Goal: Information Seeking & Learning: Compare options

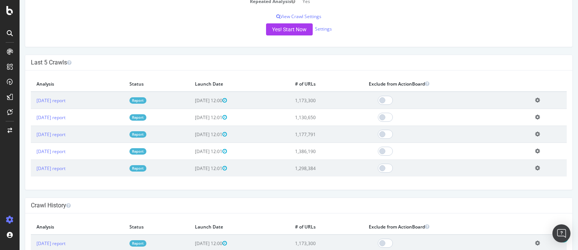
scroll to position [174, 0]
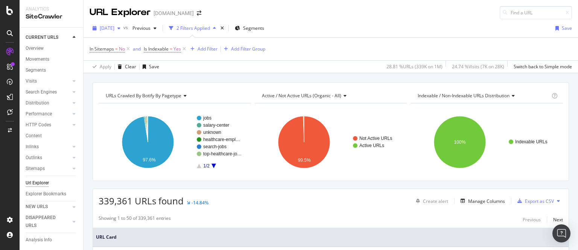
click at [114, 28] on span "[DATE]" at bounding box center [107, 28] width 15 height 6
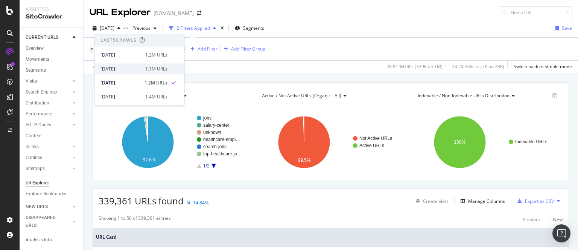
click at [131, 69] on div "[DATE]" at bounding box center [121, 69] width 40 height 7
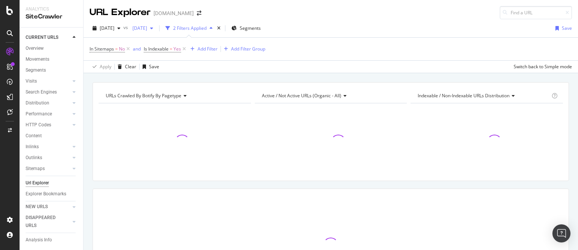
click at [147, 29] on span "[DATE]" at bounding box center [139, 28] width 18 height 6
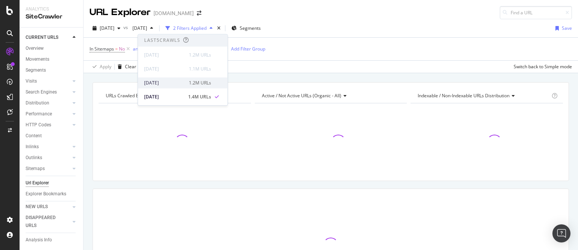
click at [167, 81] on div "[DATE]" at bounding box center [164, 82] width 40 height 7
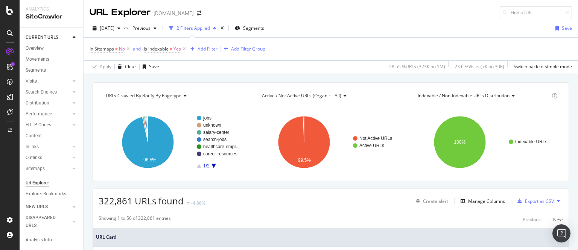
click at [114, 202] on span "322,861 URLs found" at bounding box center [141, 200] width 85 height 12
copy span "322,861"
click at [122, 24] on div "[DATE]" at bounding box center [107, 28] width 34 height 11
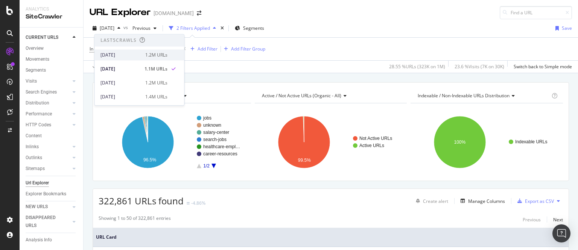
click at [117, 56] on div "[DATE]" at bounding box center [121, 55] width 40 height 7
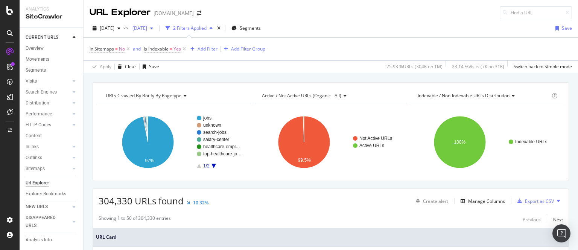
click at [147, 26] on span "[DATE]" at bounding box center [139, 28] width 18 height 6
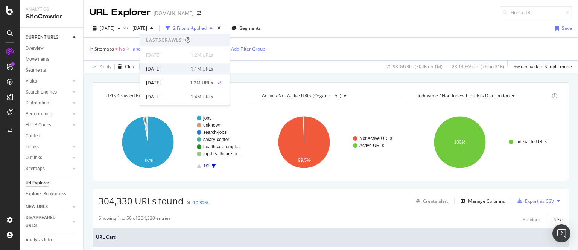
click at [170, 72] on div "[DATE]" at bounding box center [166, 69] width 40 height 7
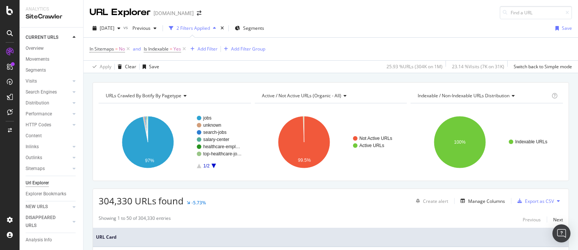
click at [122, 200] on span "304,330 URLs found" at bounding box center [141, 200] width 85 height 12
copy span "304,330"
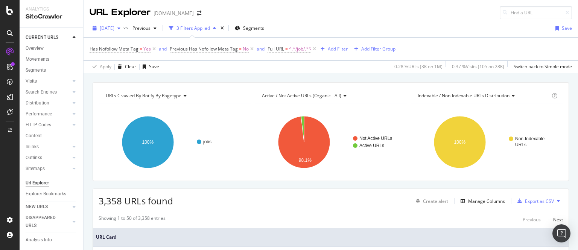
click at [114, 27] on span "[DATE]" at bounding box center [107, 28] width 15 height 6
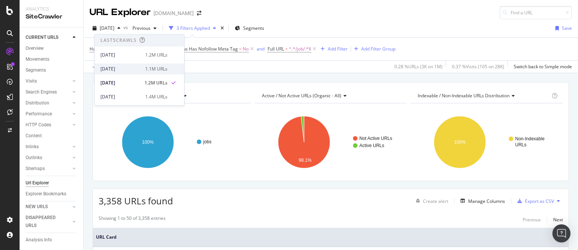
click at [125, 66] on div "[DATE]" at bounding box center [121, 69] width 40 height 7
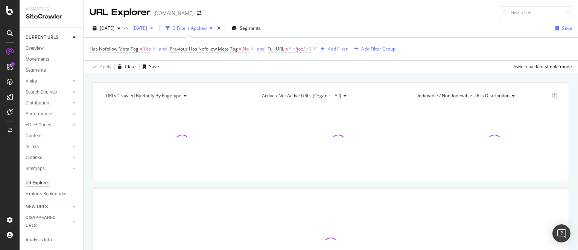
click at [147, 27] on span "[DATE]" at bounding box center [139, 28] width 18 height 6
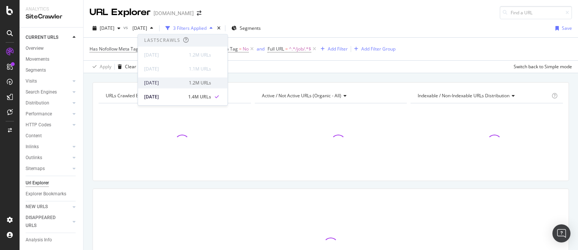
click at [162, 81] on div "[DATE]" at bounding box center [164, 82] width 40 height 7
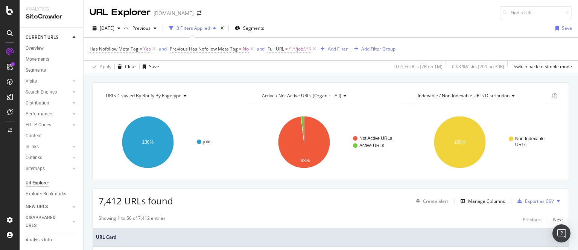
click at [110, 197] on span "7,412 URLs found" at bounding box center [136, 200] width 75 height 12
copy span "7,412"
click at [114, 26] on span "[DATE]" at bounding box center [107, 28] width 15 height 6
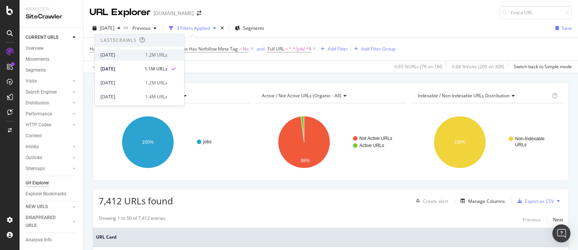
click at [113, 57] on div "[DATE]" at bounding box center [121, 55] width 40 height 7
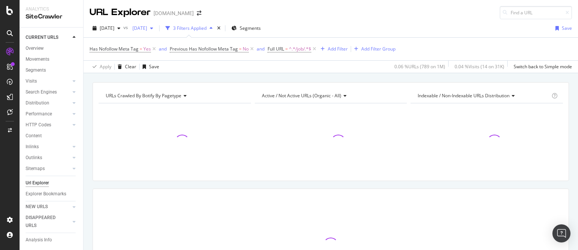
click at [147, 28] on span "[DATE]" at bounding box center [139, 28] width 18 height 6
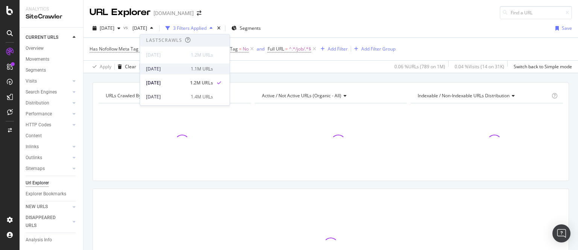
click at [167, 68] on div "[DATE]" at bounding box center [166, 69] width 40 height 7
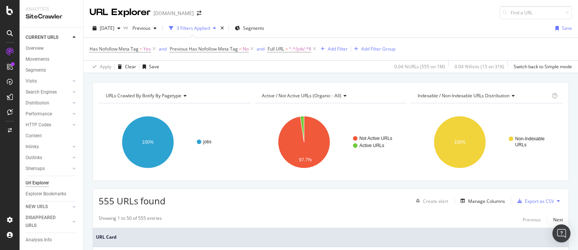
click at [108, 201] on span "555 URLs found" at bounding box center [132, 200] width 67 height 12
copy span "555"
click at [114, 27] on span "[DATE]" at bounding box center [107, 28] width 15 height 6
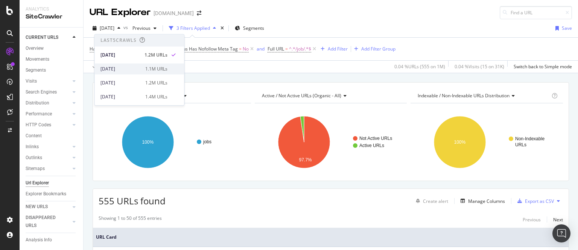
click at [124, 66] on div "[DATE]" at bounding box center [121, 69] width 40 height 7
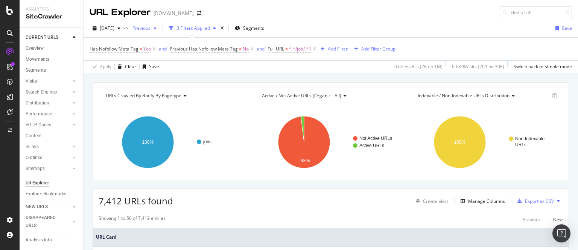
click at [151, 27] on span "Previous" at bounding box center [140, 28] width 21 height 6
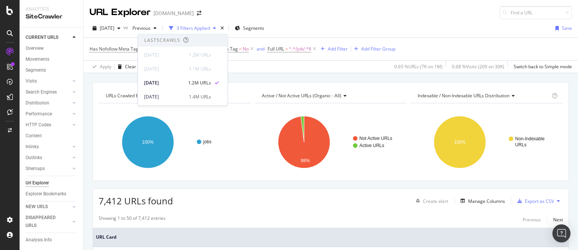
click at [293, 10] on div "URL Explorer healthecareers.com" at bounding box center [331, 9] width 495 height 19
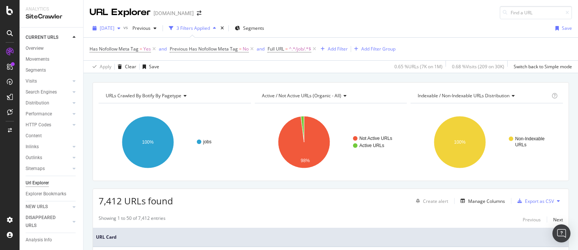
click at [114, 28] on span "[DATE]" at bounding box center [107, 28] width 15 height 6
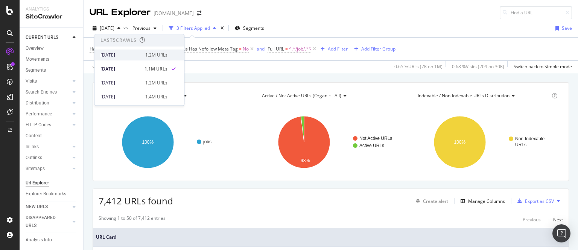
click at [120, 58] on div "[DATE]" at bounding box center [121, 55] width 40 height 7
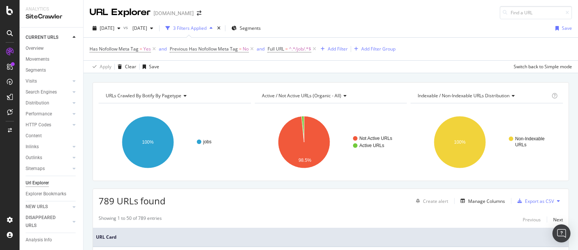
click at [147, 27] on span "[DATE]" at bounding box center [139, 28] width 18 height 6
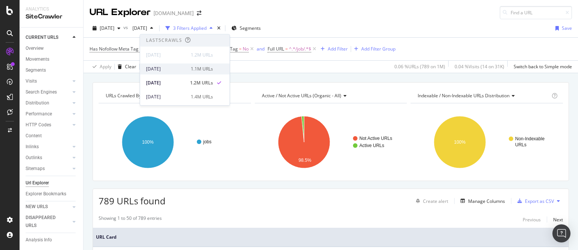
click at [155, 70] on div "[DATE]" at bounding box center [166, 69] width 40 height 7
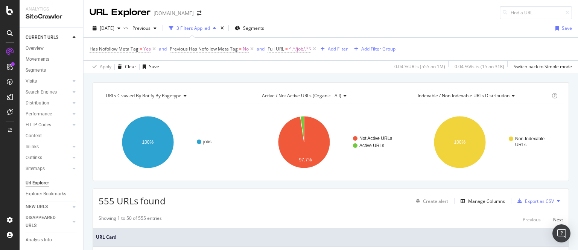
click at [107, 201] on span "555 URLs found" at bounding box center [132, 200] width 67 height 12
copy span "555"
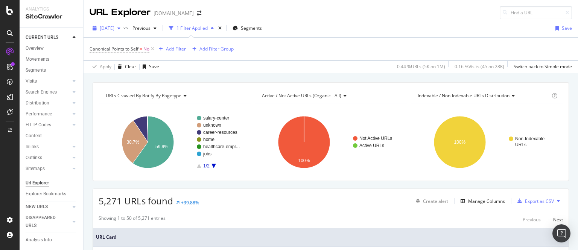
click at [114, 27] on span "[DATE]" at bounding box center [107, 28] width 15 height 6
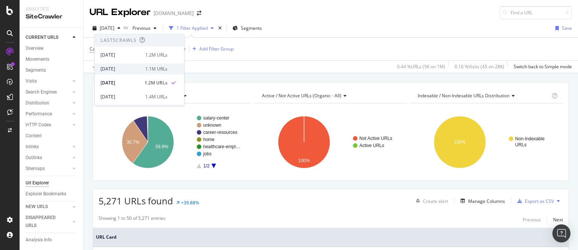
click at [131, 70] on div "[DATE]" at bounding box center [121, 69] width 40 height 7
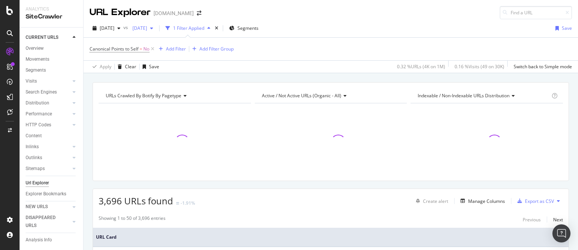
click at [147, 27] on span "[DATE]" at bounding box center [139, 28] width 18 height 6
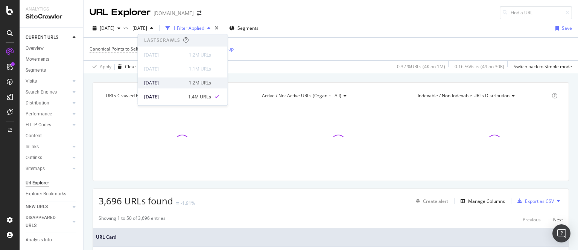
click at [162, 81] on div "[DATE]" at bounding box center [164, 82] width 40 height 7
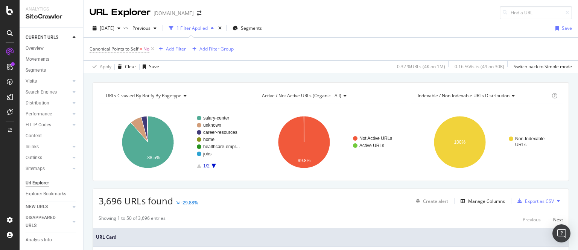
click at [111, 200] on span "3,696 URLs found" at bounding box center [136, 200] width 75 height 12
copy span "3,696"
click at [114, 28] on span "[DATE]" at bounding box center [107, 28] width 15 height 6
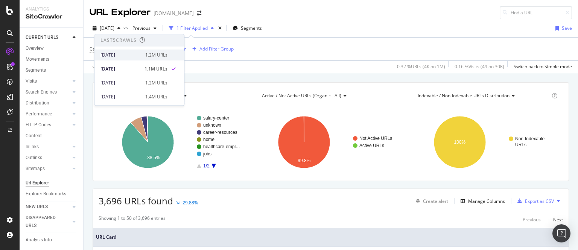
click at [116, 54] on div "[DATE]" at bounding box center [121, 55] width 40 height 7
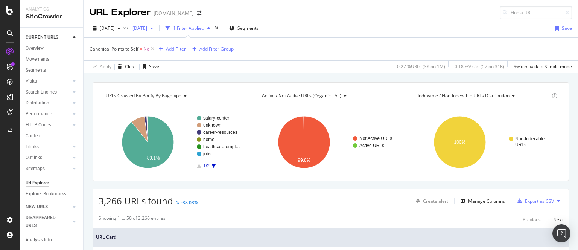
click at [147, 27] on span "[DATE]" at bounding box center [139, 28] width 18 height 6
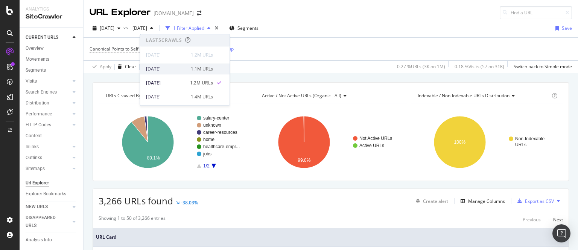
click at [166, 67] on div "[DATE]" at bounding box center [166, 69] width 40 height 7
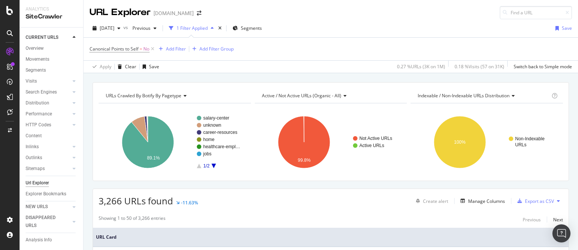
click at [111, 200] on span "3,266 URLs found" at bounding box center [136, 200] width 75 height 12
copy span "3,266"
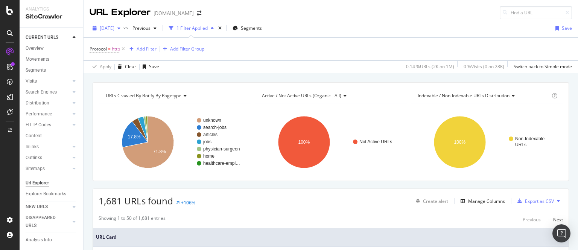
click at [114, 27] on span "[DATE]" at bounding box center [107, 28] width 15 height 6
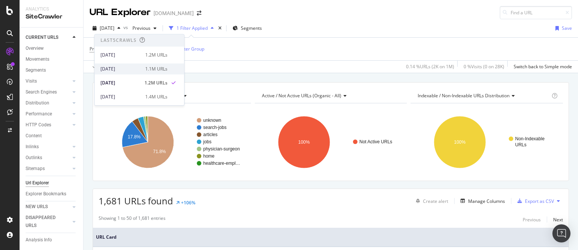
click at [124, 66] on div "[DATE]" at bounding box center [121, 69] width 40 height 7
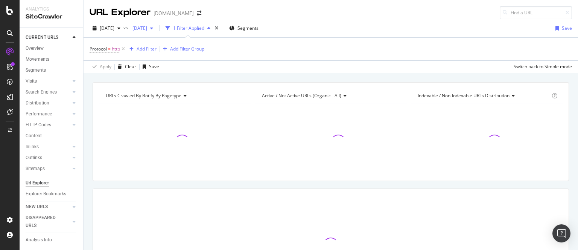
click at [147, 29] on span "[DATE]" at bounding box center [139, 28] width 18 height 6
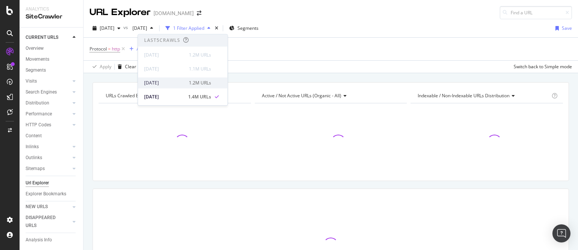
click at [157, 82] on div "[DATE]" at bounding box center [164, 82] width 40 height 7
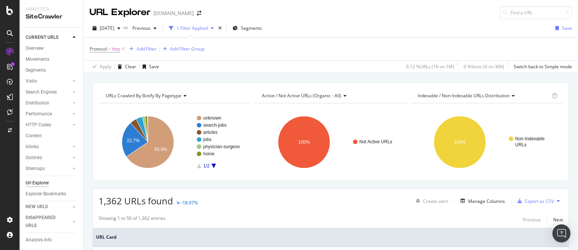
click at [113, 198] on span "1,362 URLs found" at bounding box center [136, 200] width 75 height 12
copy span "1,362"
click at [113, 198] on span "1,362 URLs found" at bounding box center [136, 200] width 75 height 12
click at [114, 27] on span "[DATE]" at bounding box center [107, 28] width 15 height 6
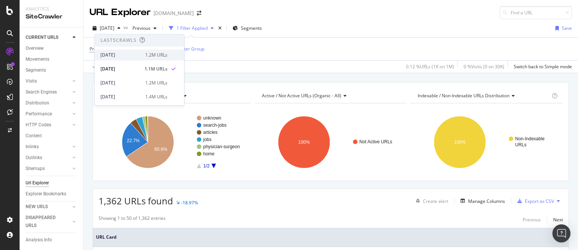
click at [113, 55] on div "[DATE]" at bounding box center [121, 55] width 40 height 7
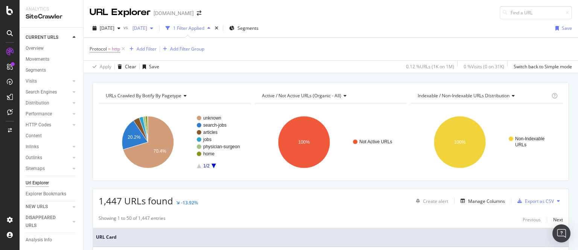
click at [147, 27] on span "[DATE]" at bounding box center [139, 28] width 18 height 6
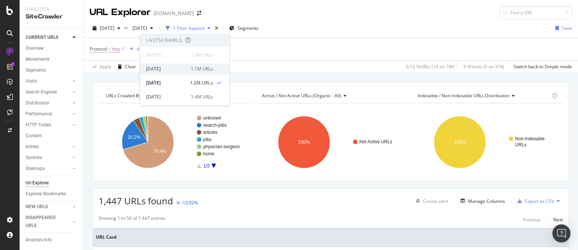
click at [167, 70] on div "[DATE]" at bounding box center [166, 69] width 40 height 7
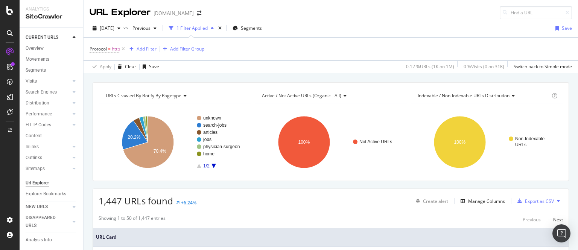
click at [107, 201] on span "1,447 URLs found" at bounding box center [136, 200] width 75 height 12
copy span "1,447"
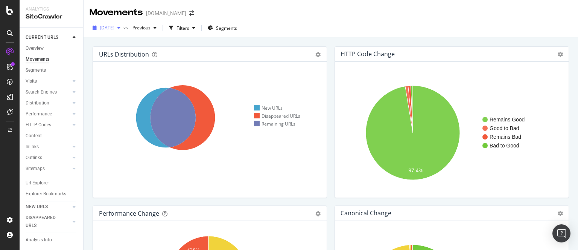
click at [114, 28] on span "[DATE]" at bounding box center [107, 27] width 15 height 6
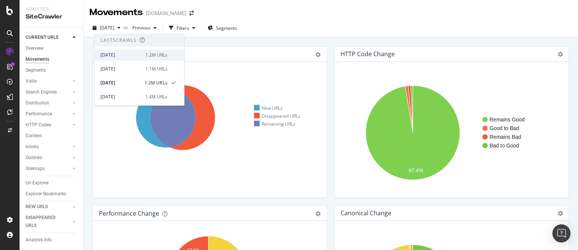
click at [128, 56] on div "[DATE]" at bounding box center [121, 55] width 40 height 7
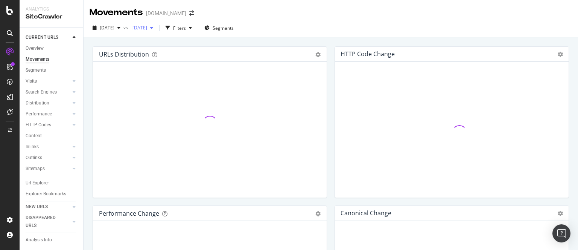
click at [147, 31] on span "[DATE]" at bounding box center [139, 27] width 18 height 6
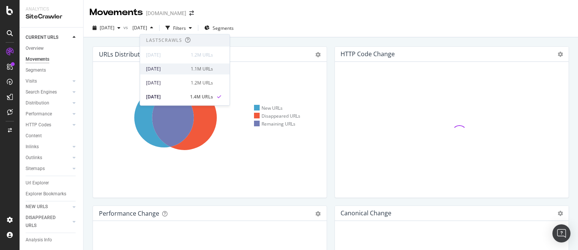
click at [167, 67] on div "[DATE]" at bounding box center [166, 69] width 40 height 7
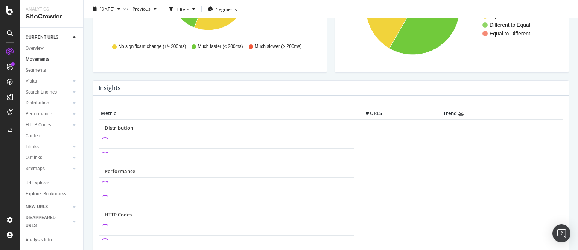
scroll to position [284, 0]
